Goal: Find specific page/section: Find specific page/section

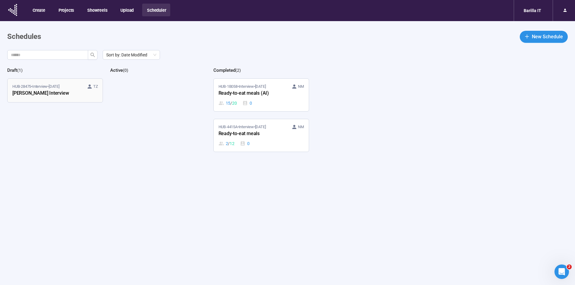
click at [49, 95] on div "[PERSON_NAME] Interview" at bounding box center [45, 94] width 66 height 8
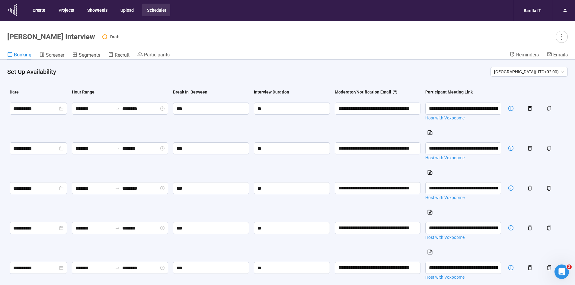
click at [257, 37] on div "Draft" at bounding box center [335, 37] width 466 height 12
click at [56, 56] on span "Screener" at bounding box center [55, 55] width 18 height 6
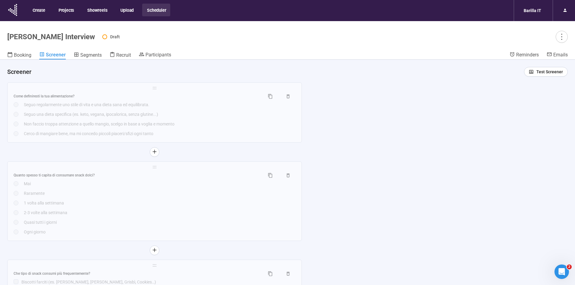
scroll to position [513, 0]
drag, startPoint x: 93, startPoint y: 52, endPoint x: 220, endPoint y: 130, distance: 149.3
click at [93, 52] on link "Segments" at bounding box center [88, 56] width 28 height 8
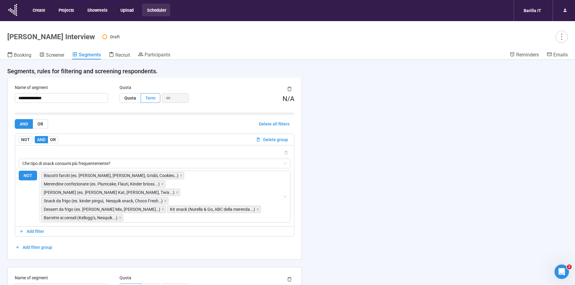
scroll to position [151, 0]
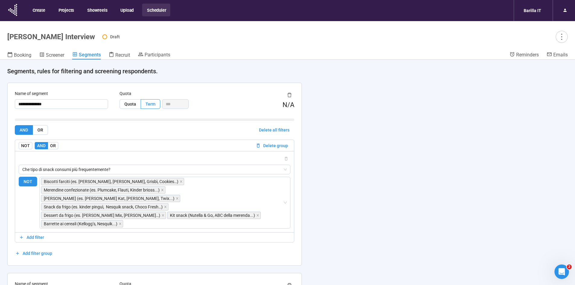
click at [377, 151] on div "**********" at bounding box center [287, 183] width 575 height 247
click at [71, 9] on button "Projects" at bounding box center [66, 10] width 24 height 13
